Goal: Information Seeking & Learning: Understand process/instructions

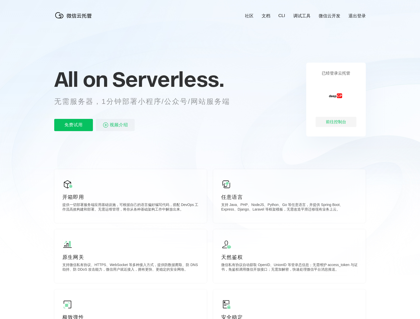
scroll to position [0, 904]
click at [342, 123] on div "前往控制台" at bounding box center [335, 122] width 41 height 10
click at [333, 121] on div "前往控制台" at bounding box center [335, 122] width 41 height 10
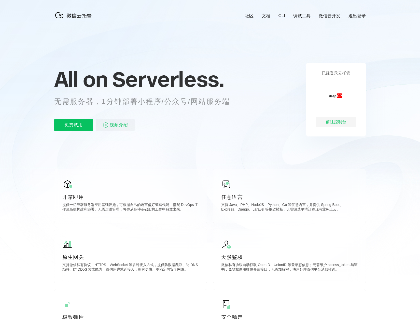
click at [269, 16] on link "文档" at bounding box center [265, 16] width 9 height 6
